Goal: Answer question/provide support

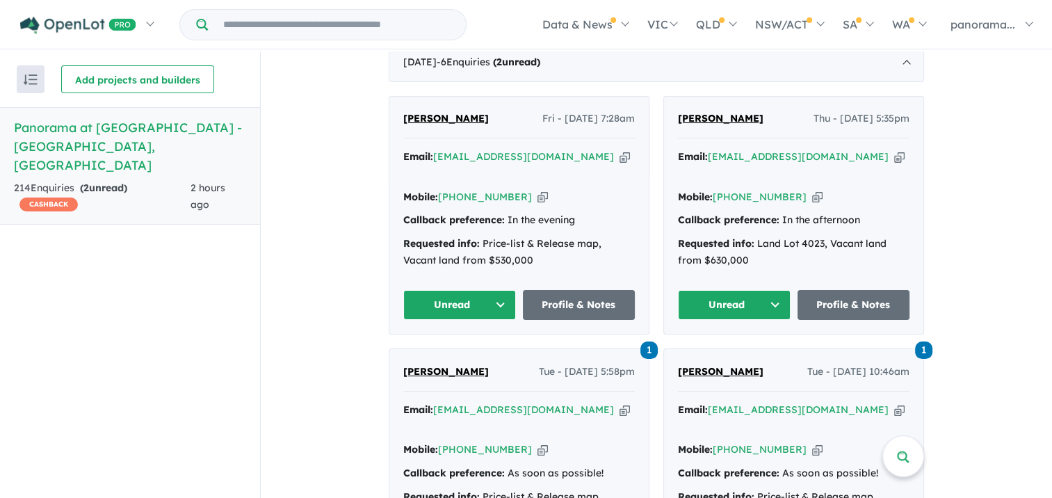
scroll to position [556, 0]
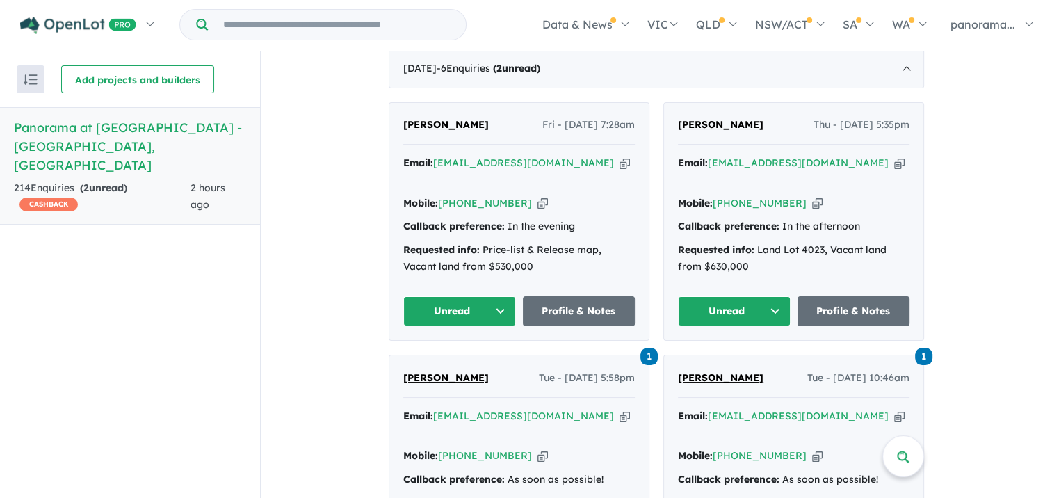
click at [761, 296] on button "Unread" at bounding box center [734, 311] width 113 height 30
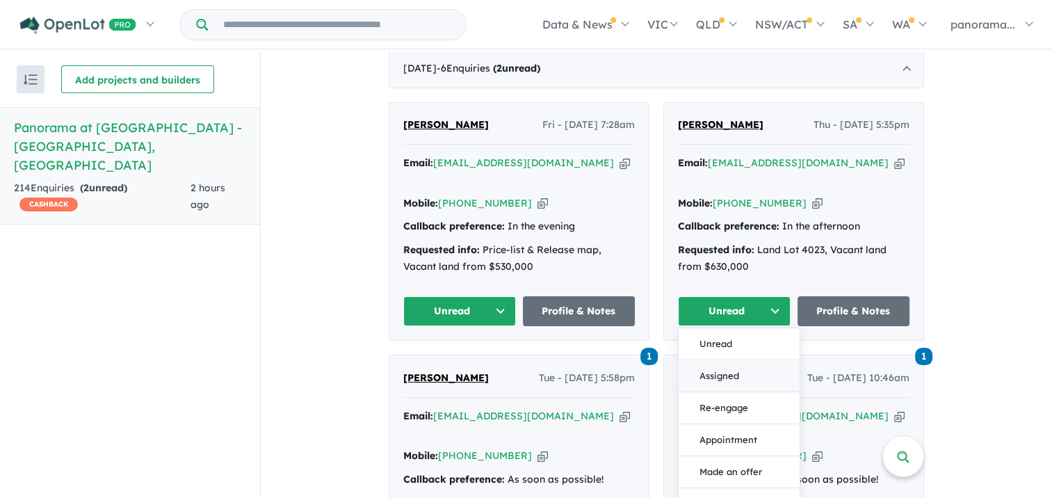
click at [752, 360] on button "Assigned" at bounding box center [739, 376] width 121 height 32
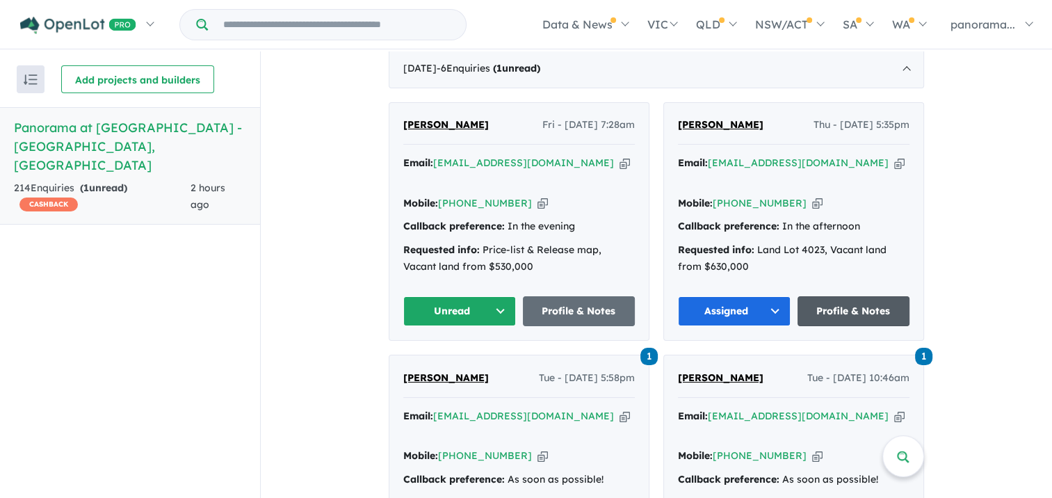
click at [820, 296] on link "Profile & Notes" at bounding box center [853, 311] width 113 height 30
click at [490, 254] on div "Requested info: Price-list & Release map, Vacant land from $530,000" at bounding box center [519, 258] width 232 height 33
click at [469, 296] on button "Unread" at bounding box center [459, 311] width 113 height 30
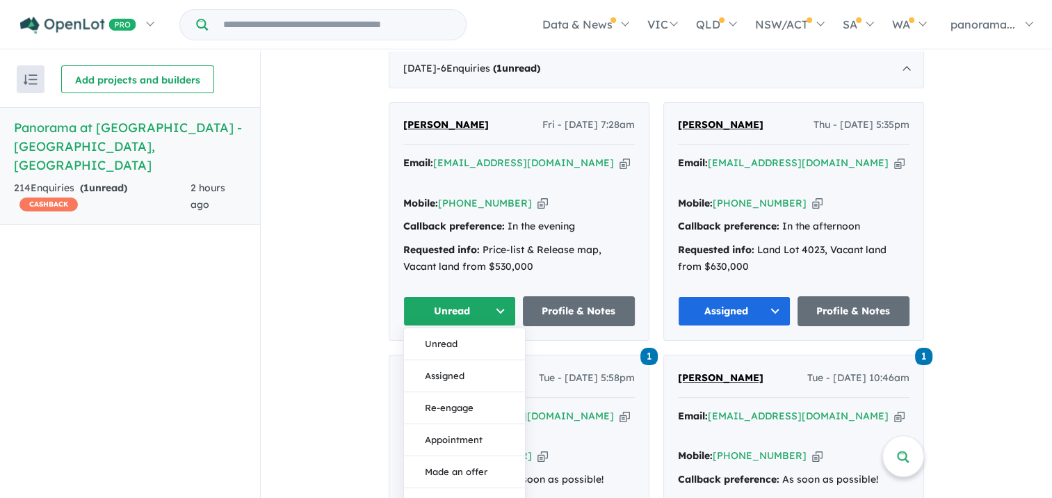
click at [464, 360] on button "Assigned" at bounding box center [464, 376] width 121 height 32
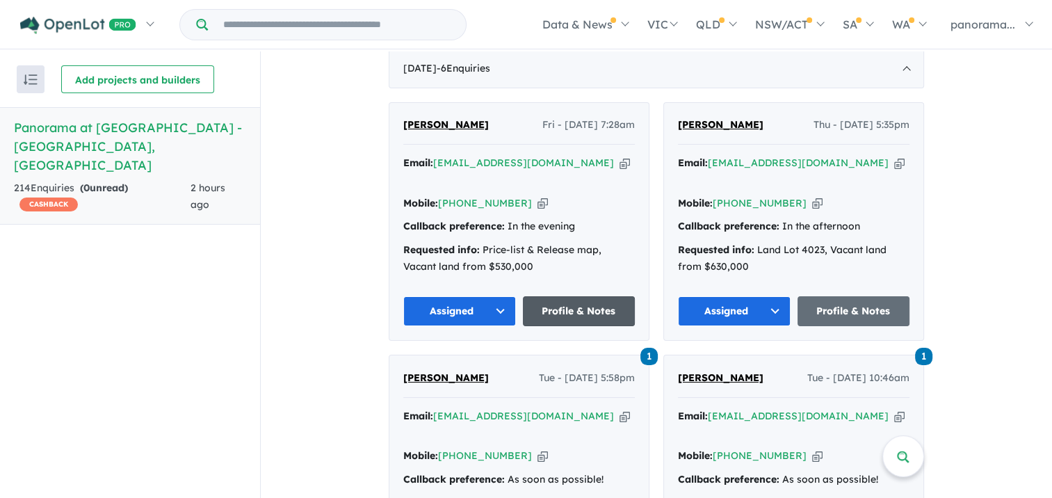
click at [548, 296] on link "Profile & Notes" at bounding box center [579, 311] width 113 height 30
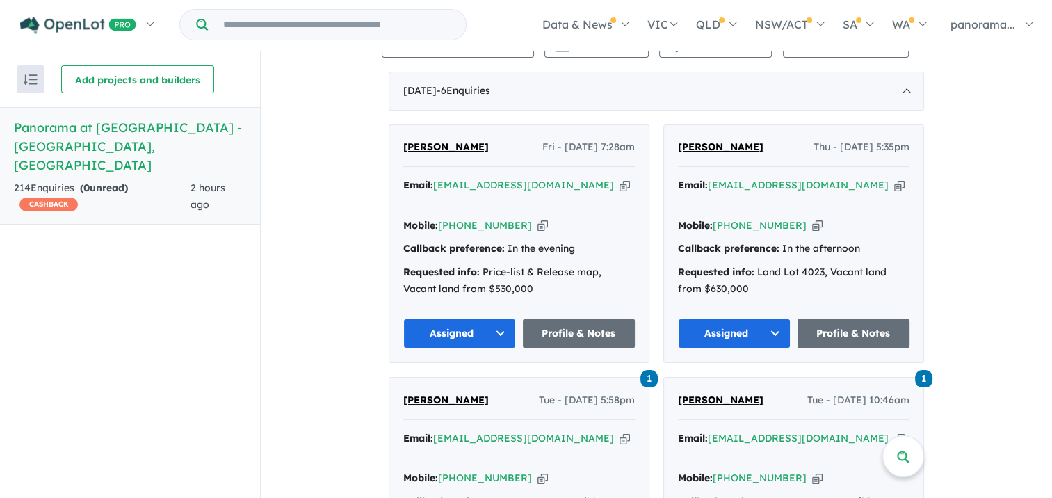
scroll to position [626, 0]
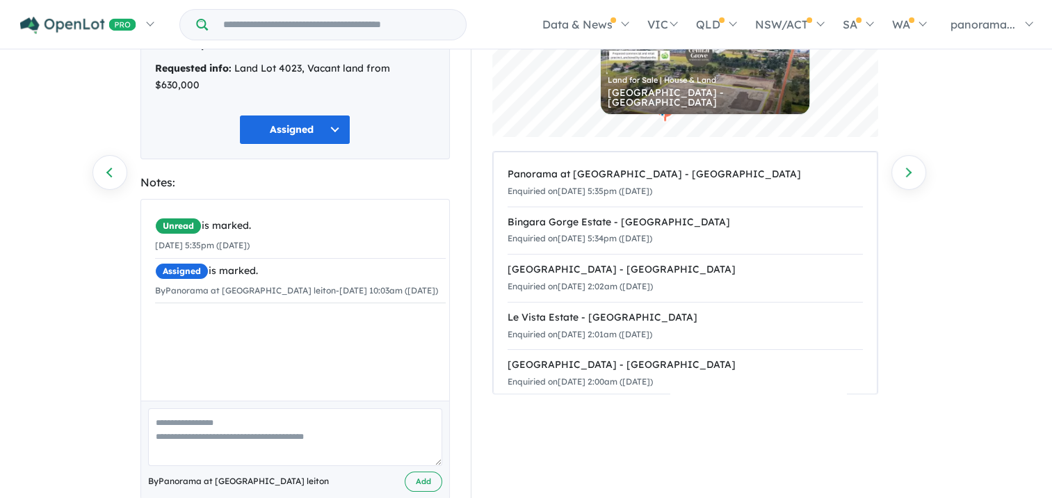
scroll to position [170, 0]
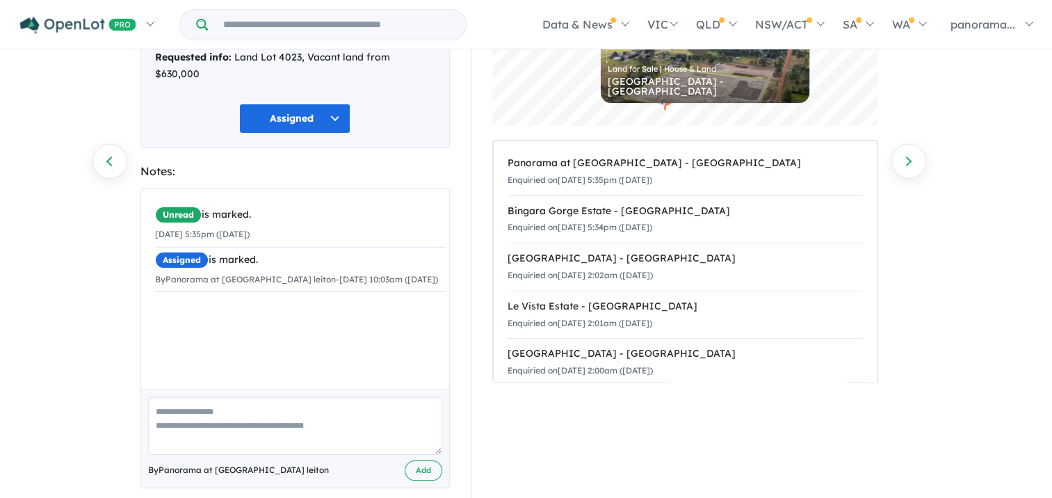
click at [293, 428] on textarea at bounding box center [295, 426] width 294 height 58
type textarea "**********"
click at [409, 460] on button "Add" at bounding box center [424, 470] width 38 height 20
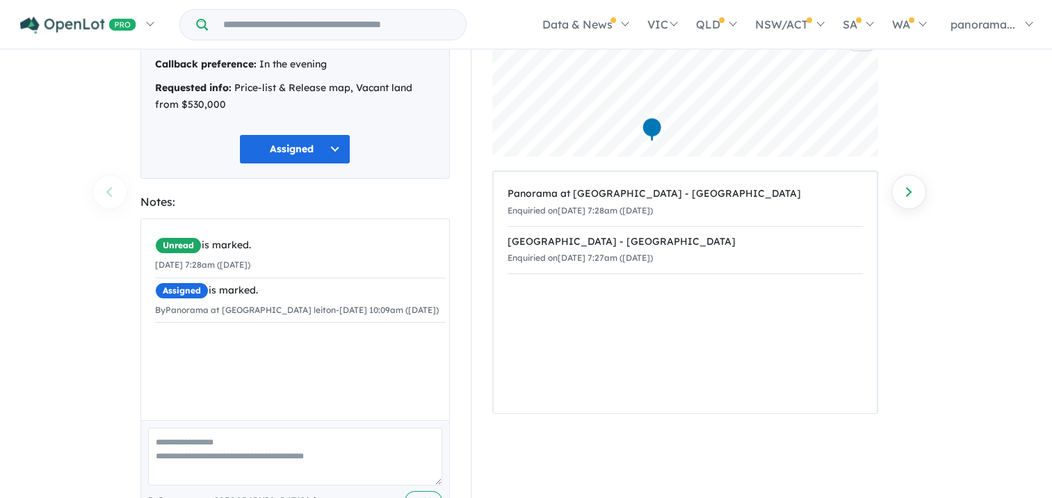
scroll to position [186, 0]
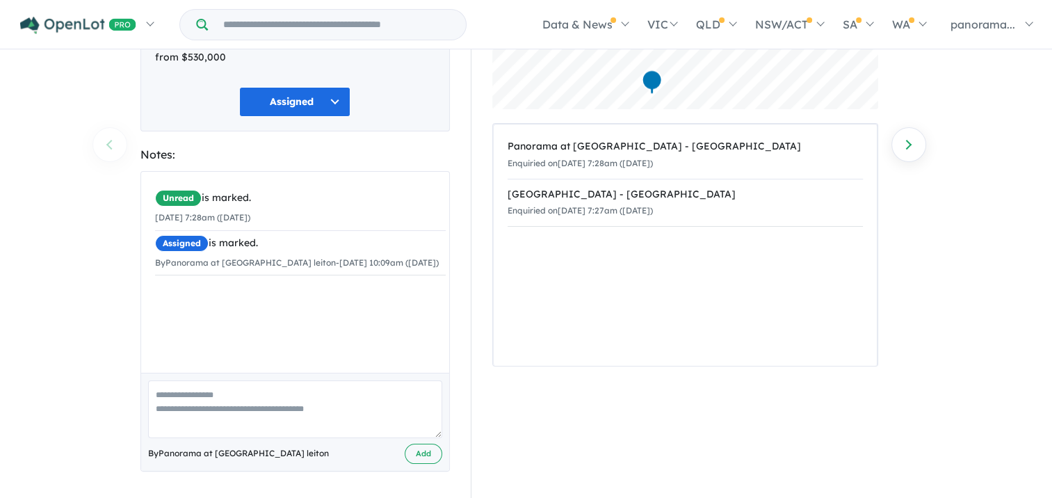
click at [164, 427] on textarea at bounding box center [295, 409] width 294 height 58
type textarea "**********"
click at [412, 447] on button "Add" at bounding box center [424, 454] width 38 height 20
